Goal: Transaction & Acquisition: Purchase product/service

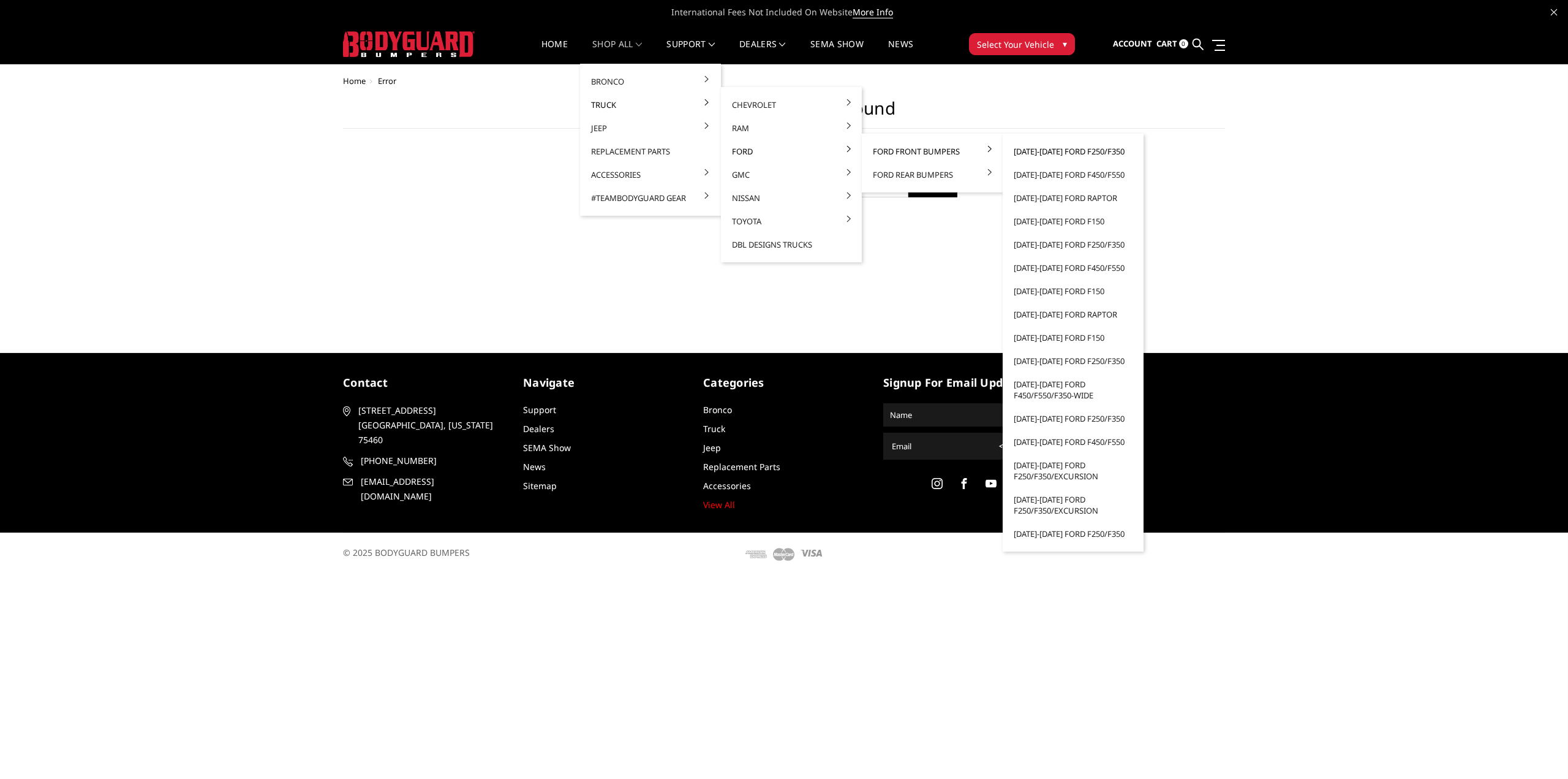
click at [1108, 153] on link "[DATE]-[DATE] Ford F250/F350" at bounding box center [1073, 151] width 131 height 23
click at [1028, 150] on link "[DATE]-[DATE] Ford F250/F350" at bounding box center [1073, 151] width 131 height 23
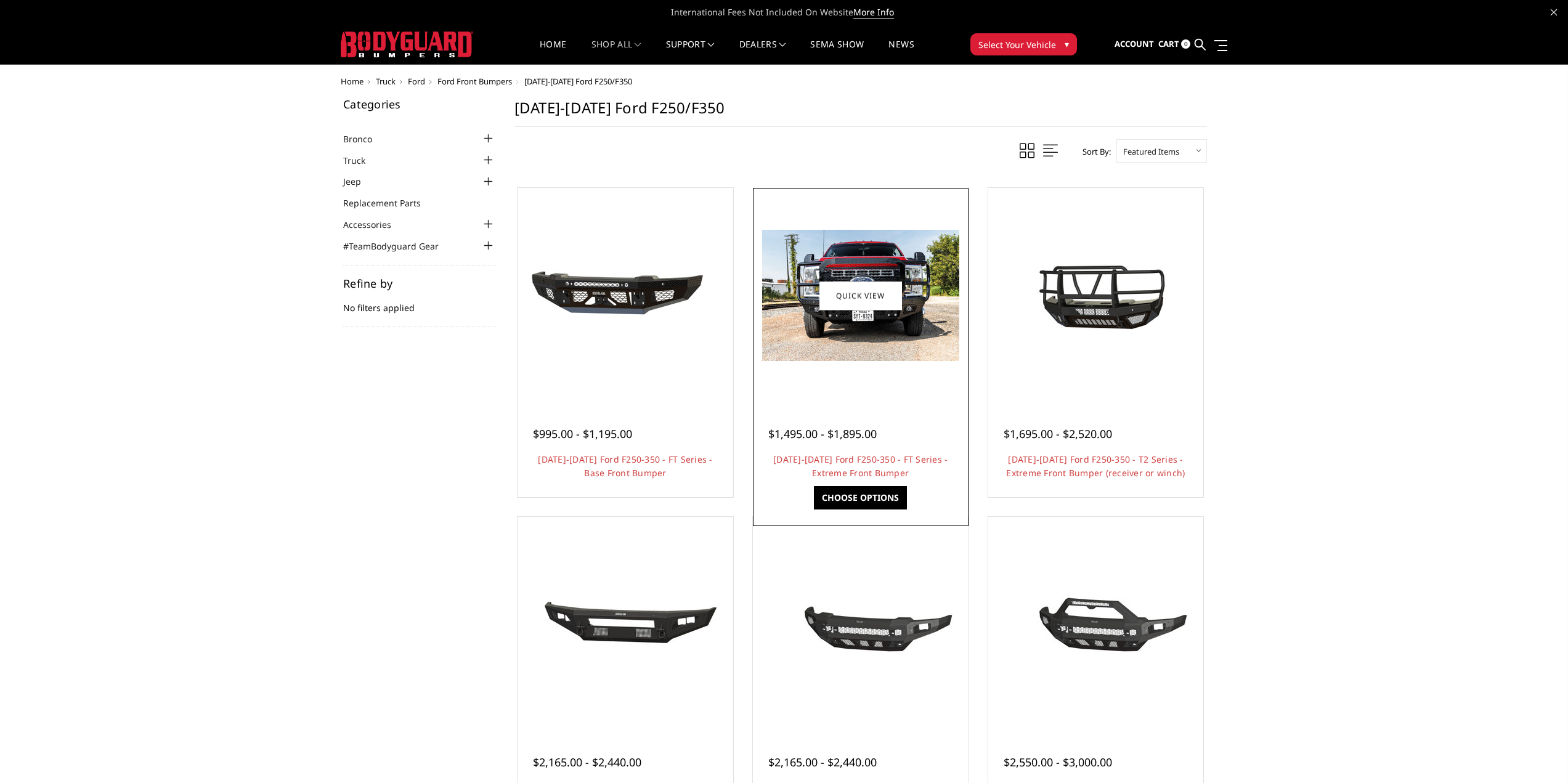
click at [936, 336] on img at bounding box center [861, 295] width 197 height 131
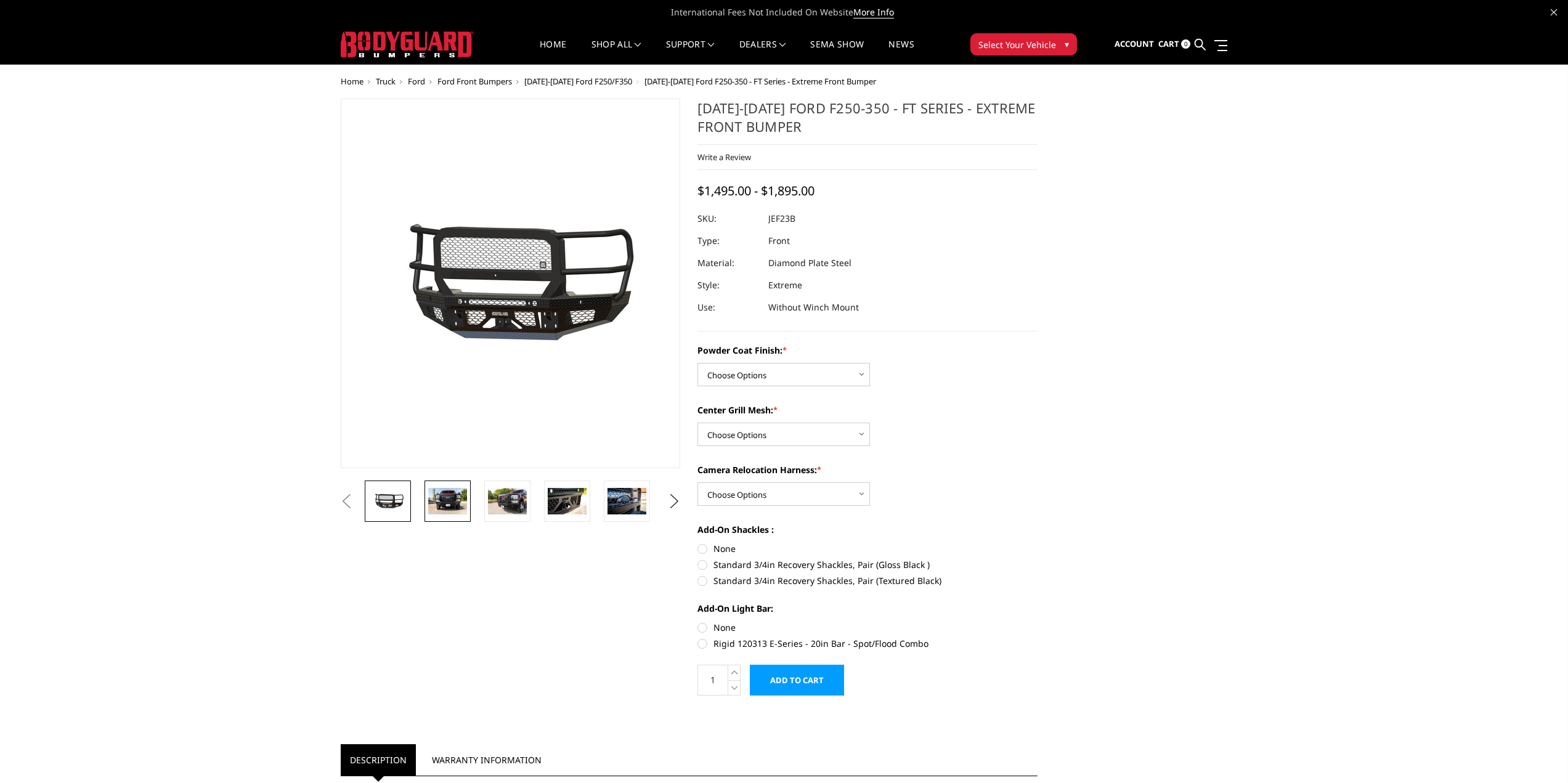
click at [452, 506] on img at bounding box center [448, 501] width 39 height 26
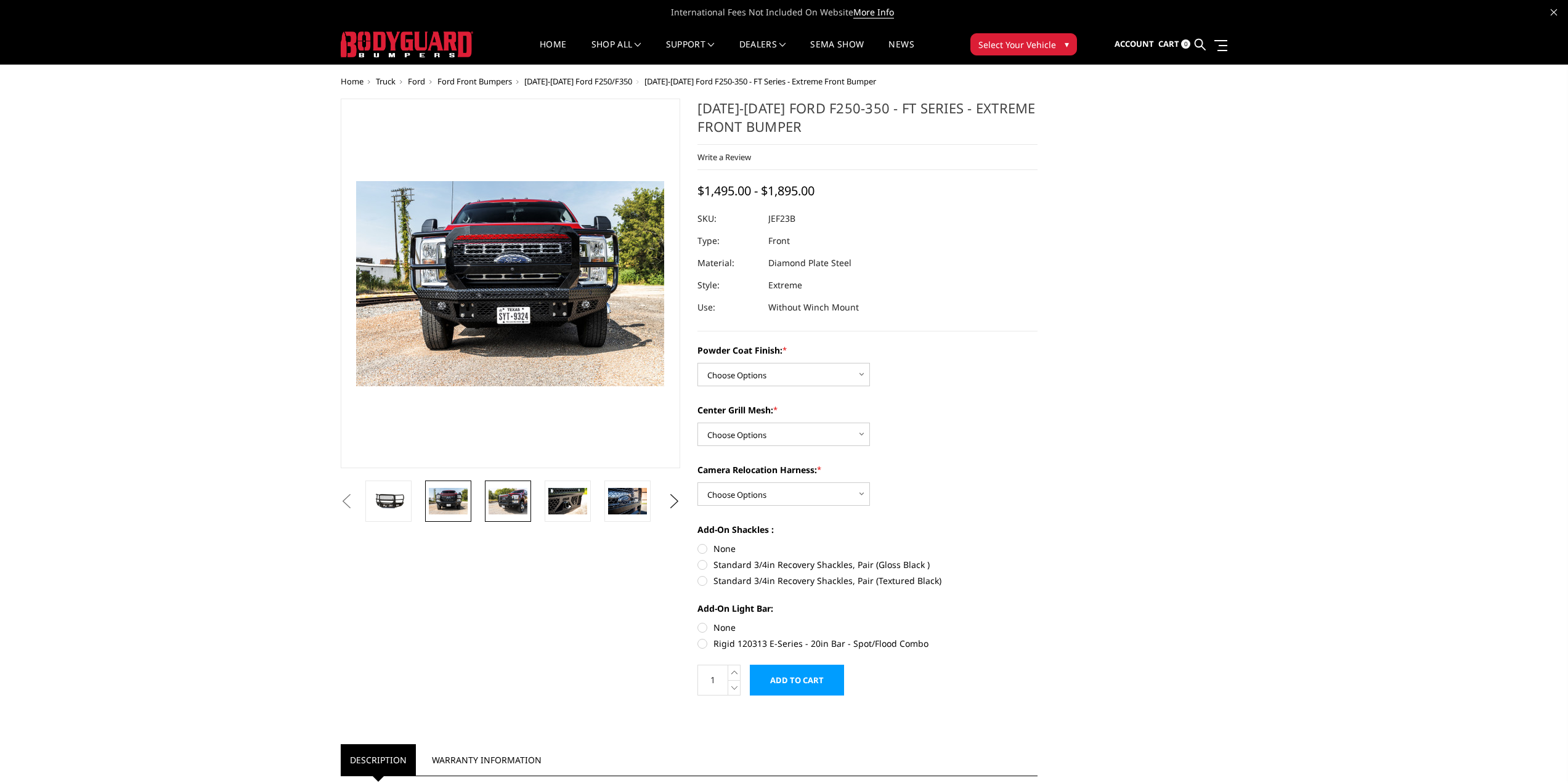
click at [505, 499] on img at bounding box center [508, 501] width 39 height 26
